Goal: Obtain resource: Download file/media

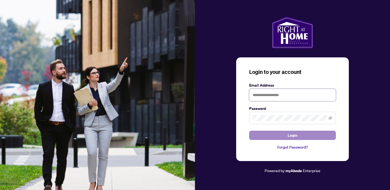
type input "**********"
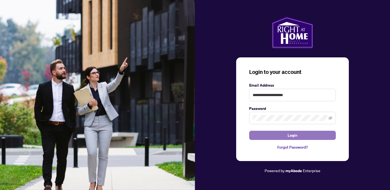
click at [290, 135] on span "Login" at bounding box center [292, 135] width 10 height 9
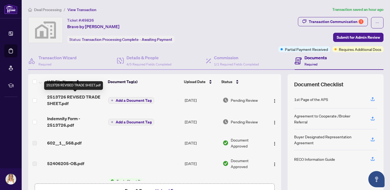
click at [84, 96] on span "2513726 REVISED TRADE SHEET.pdf" at bounding box center [75, 100] width 57 height 13
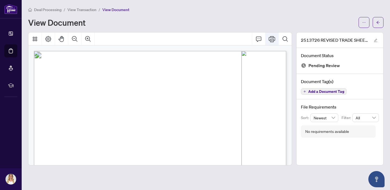
click at [271, 37] on icon "Print" at bounding box center [271, 39] width 6 height 6
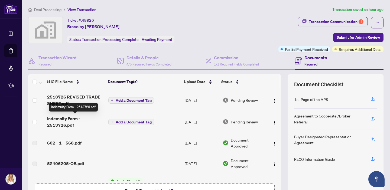
click at [63, 116] on span "Indemnity Form - 2513726.pdf" at bounding box center [75, 121] width 57 height 13
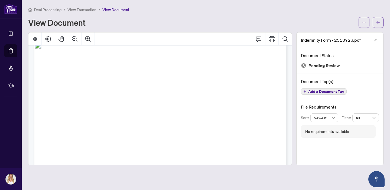
scroll to position [160, 0]
